Goal: Task Accomplishment & Management: Use online tool/utility

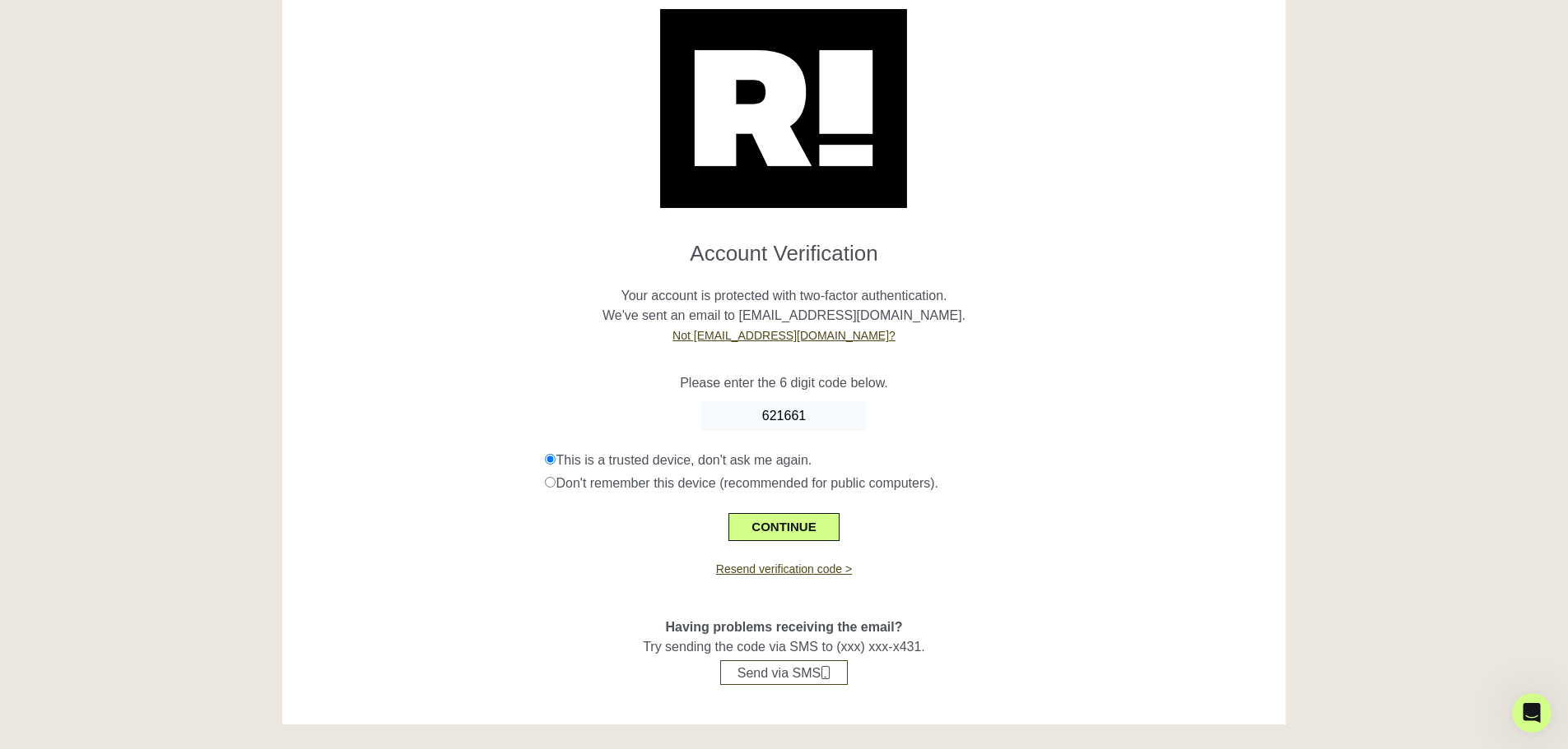
scroll to position [51, 0]
type input "621661"
click at [779, 526] on button "CONTINUE" at bounding box center [783, 527] width 110 height 28
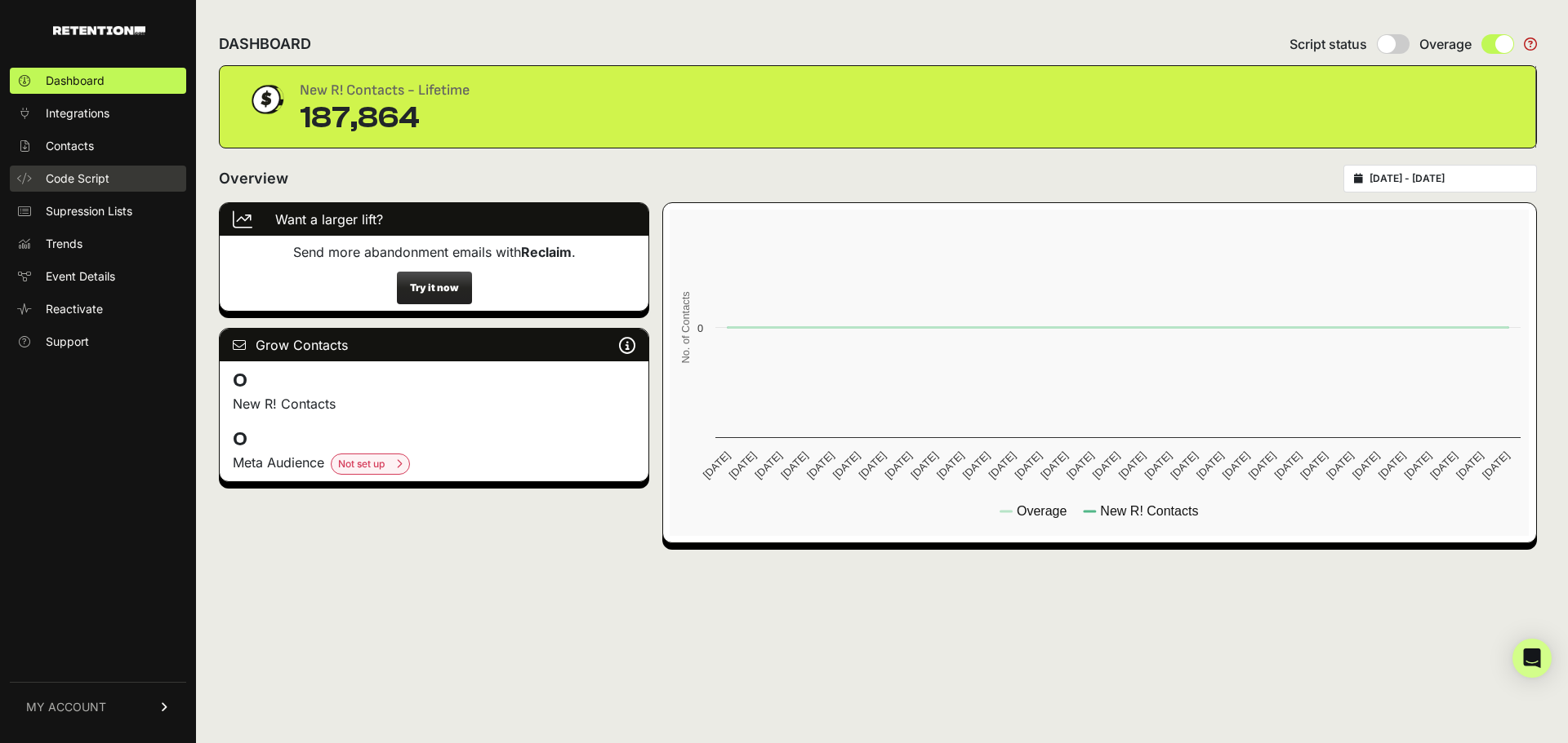
click at [89, 189] on link "Code Script" at bounding box center [97, 178] width 176 height 26
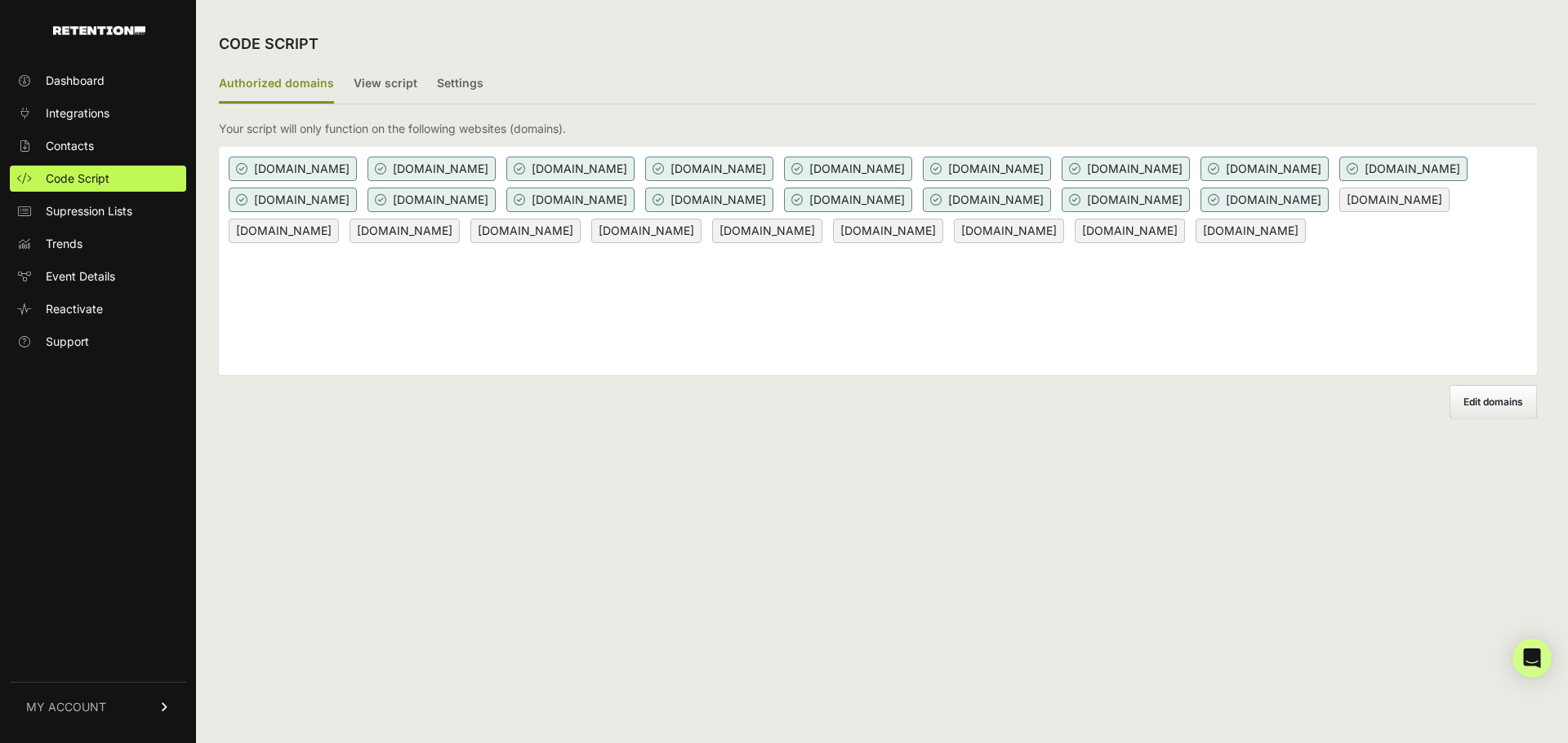
click at [1506, 409] on label "Edit domains" at bounding box center [1493, 403] width 88 height 35
click at [0, 0] on input "Add domain" at bounding box center [0, 0] width 0 height 0
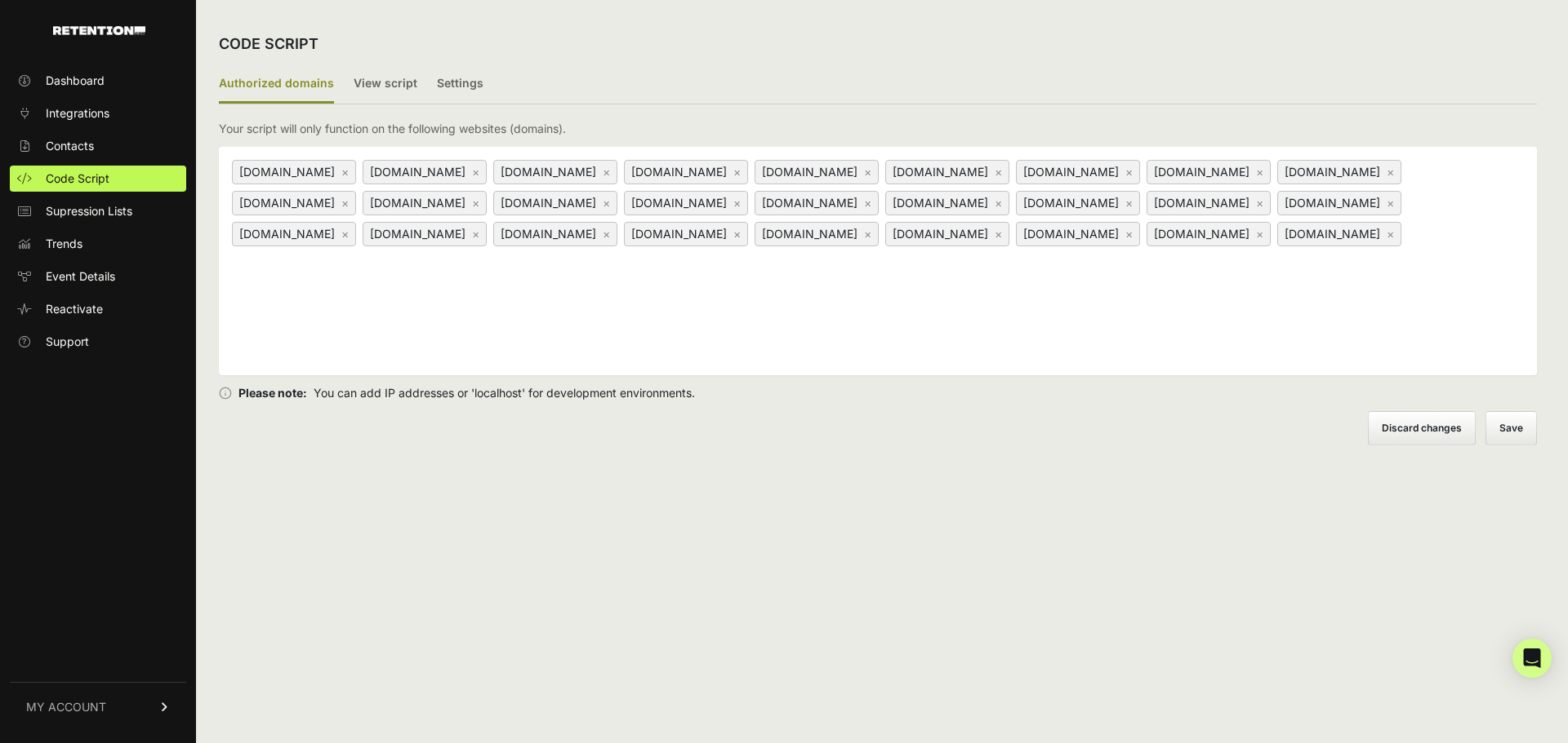
click at [1317, 295] on div "www.mushroommindboost.com × lionsmanecomplex.com × www.lionsmanecomplex.com × p…" at bounding box center [878, 260] width 1318 height 228
click at [433, 269] on input at bounding box center [331, 259] width 204 height 19
paste input "[DOMAIN_NAME]"
type input "[DOMAIN_NAME]"
click at [1509, 421] on button "Save" at bounding box center [1512, 429] width 50 height 33
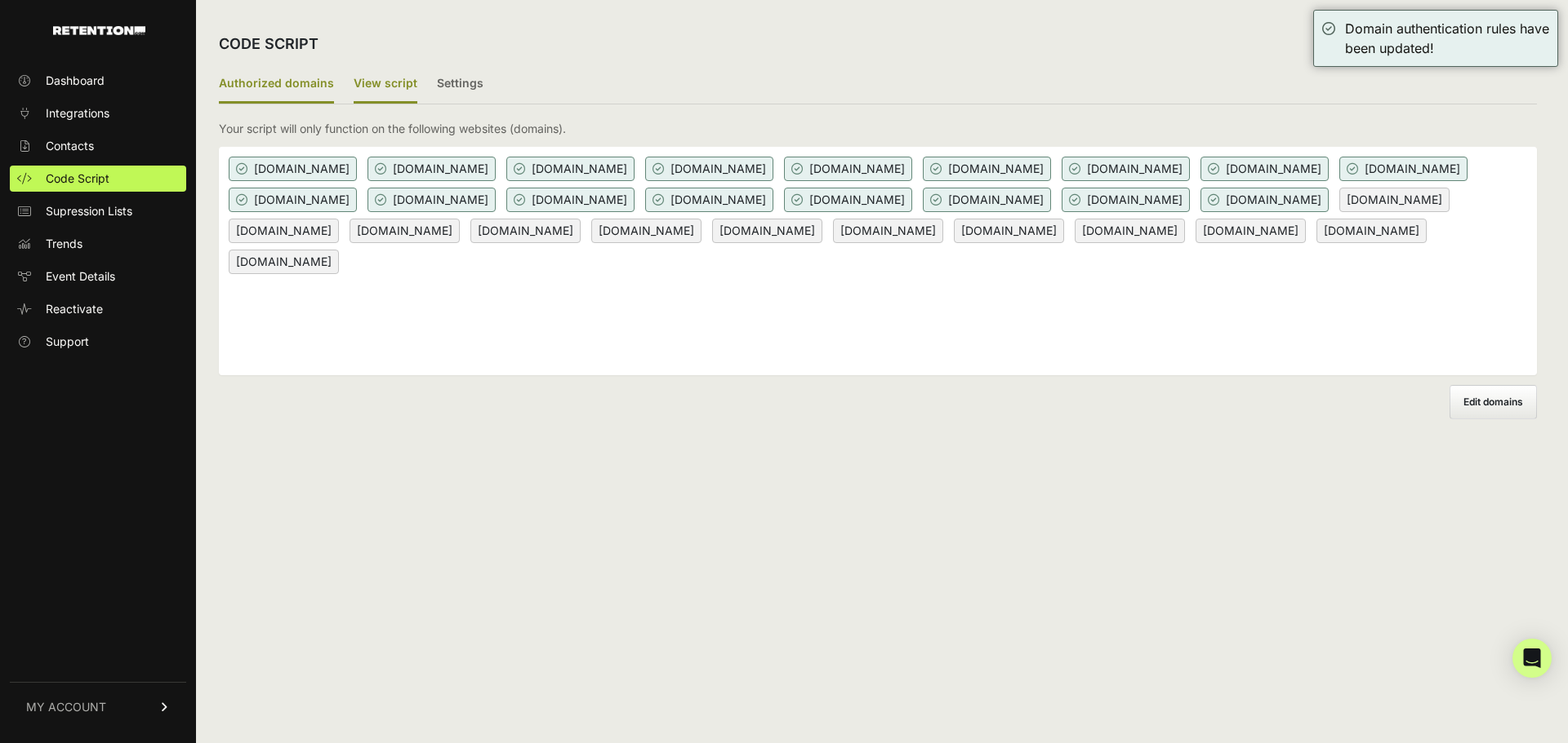
click at [387, 90] on label "View script" at bounding box center [386, 85] width 64 height 39
click at [0, 0] on input "View script" at bounding box center [0, 0] width 0 height 0
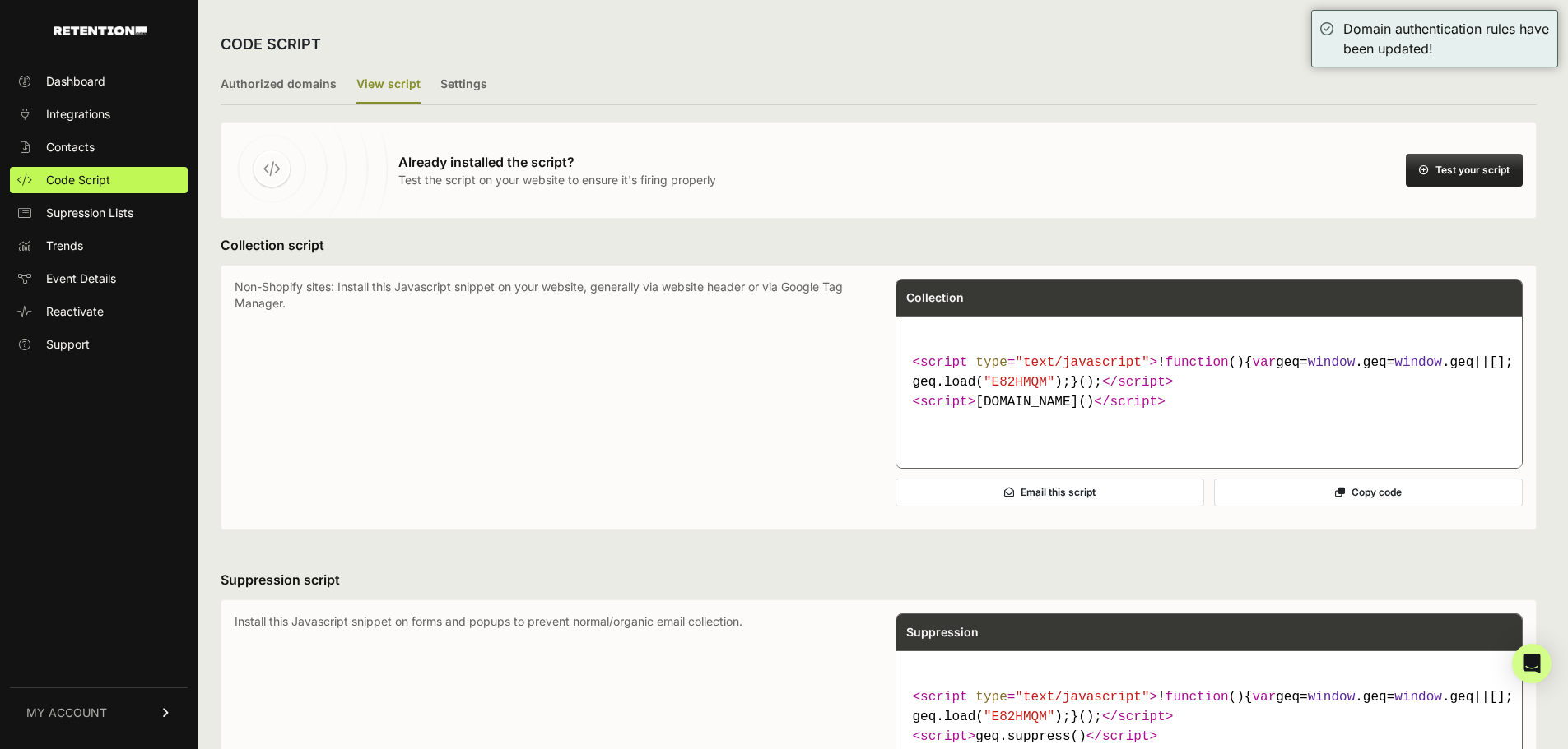
click at [1464, 170] on button "Test your script" at bounding box center [1464, 170] width 117 height 33
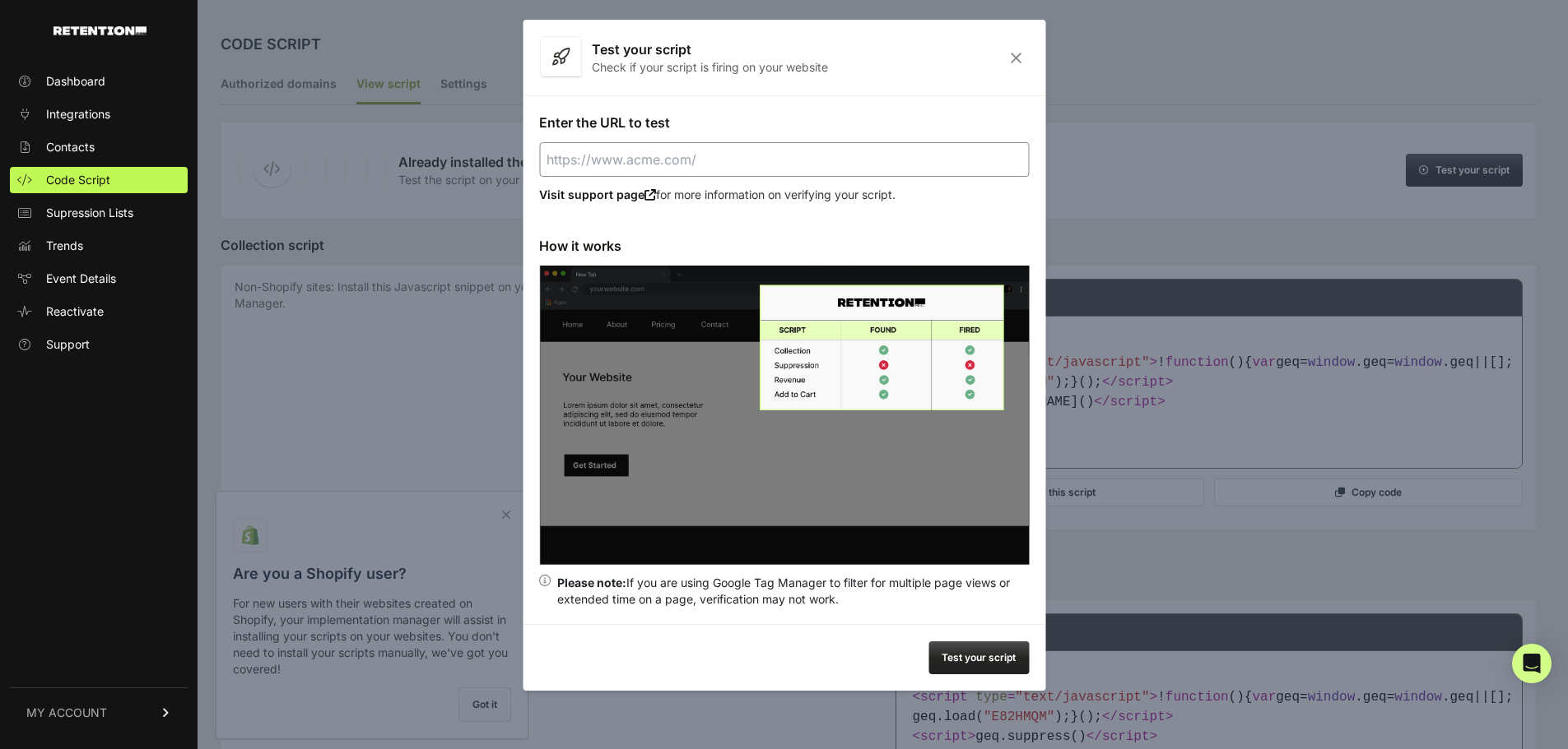
click at [664, 152] on input "Enter the URL to test" at bounding box center [784, 160] width 490 height 35
paste input "resetmenopause.com"
click at [973, 657] on button "Test your script" at bounding box center [978, 659] width 100 height 33
type input "https://resetmenopause.com"
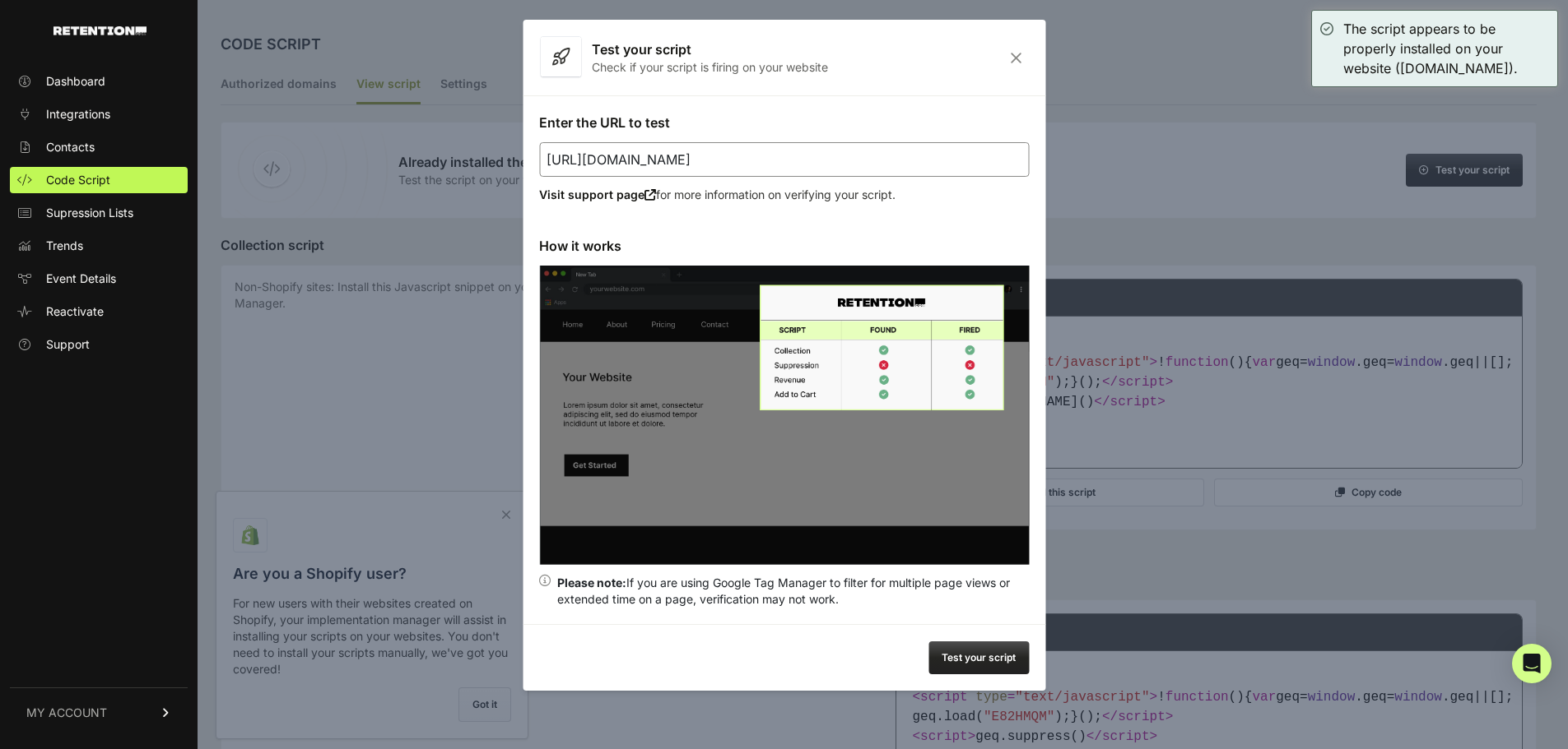
click at [1033, 69] on div "Test your script Check if your script is firing on your website" at bounding box center [784, 57] width 523 height 76
click at [1014, 52] on icon "Close" at bounding box center [1016, 58] width 25 height 14
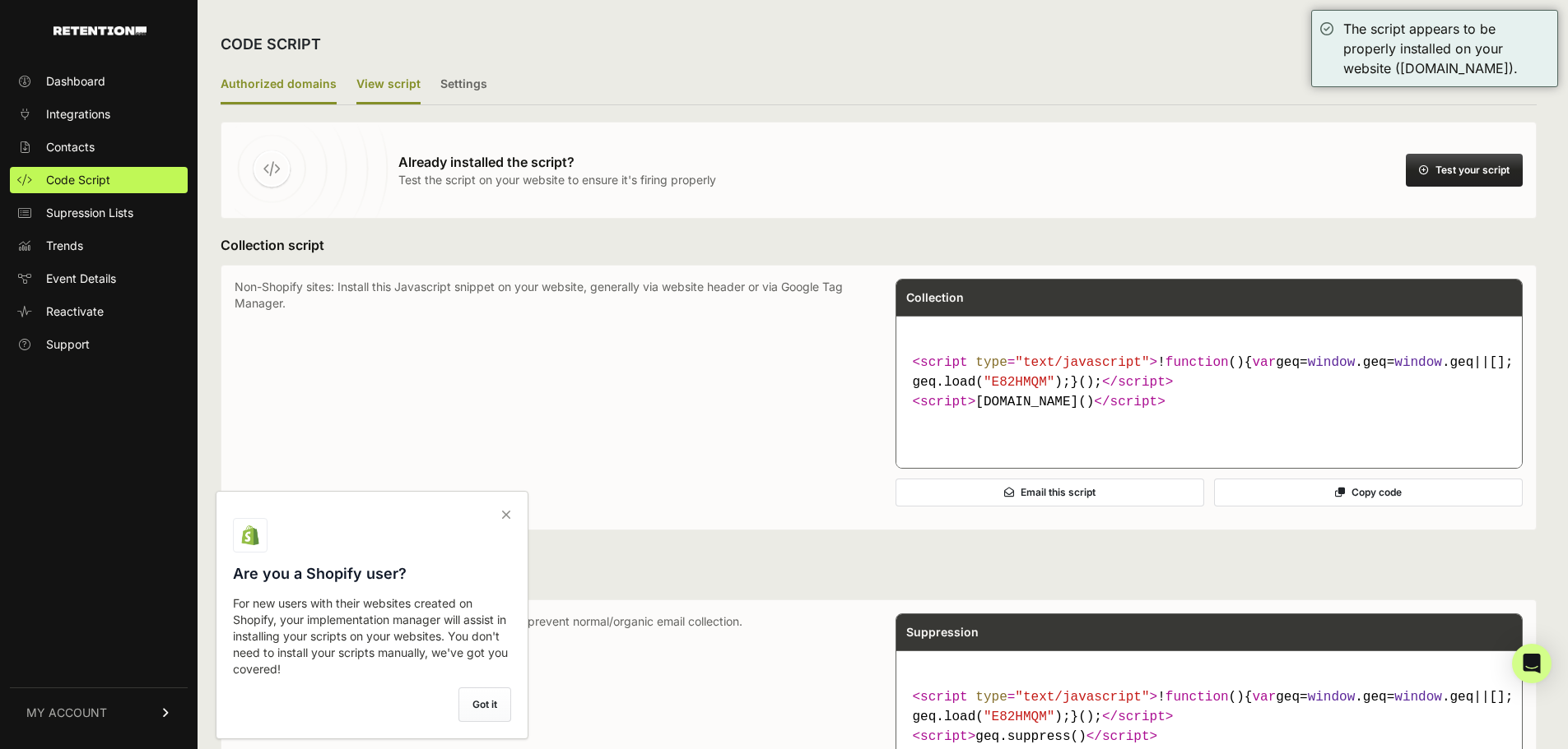
click at [298, 79] on label "Authorized domains" at bounding box center [278, 85] width 116 height 39
click at [0, 0] on input "Authorized domains" at bounding box center [0, 0] width 0 height 0
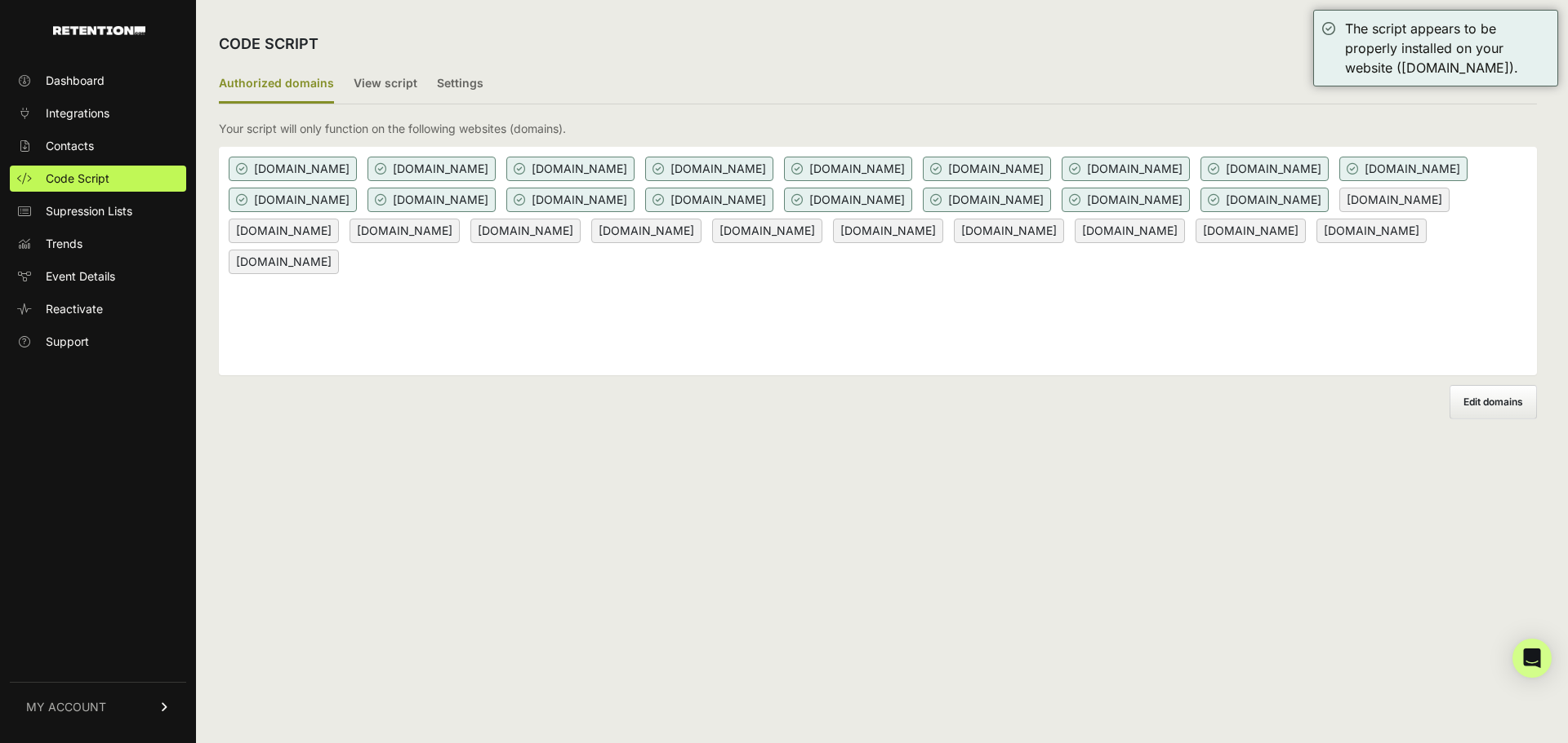
click at [621, 95] on ul "Authorized domains View script Settings" at bounding box center [878, 85] width 1318 height 40
